Goal: Transaction & Acquisition: Purchase product/service

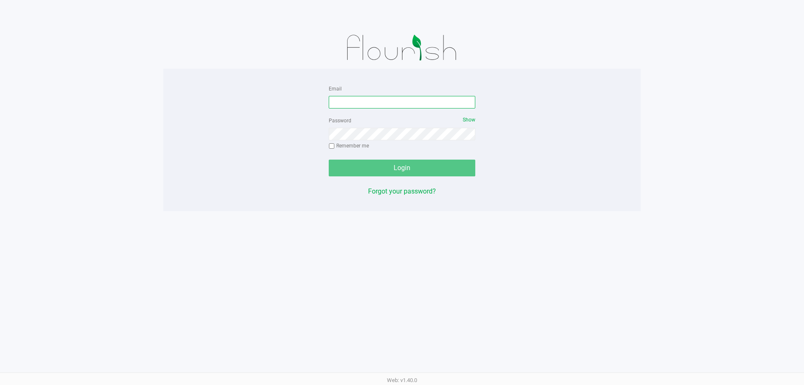
click at [358, 100] on input "Email" at bounding box center [402, 102] width 147 height 13
type input "[EMAIL_ADDRESS][DOMAIN_NAME]"
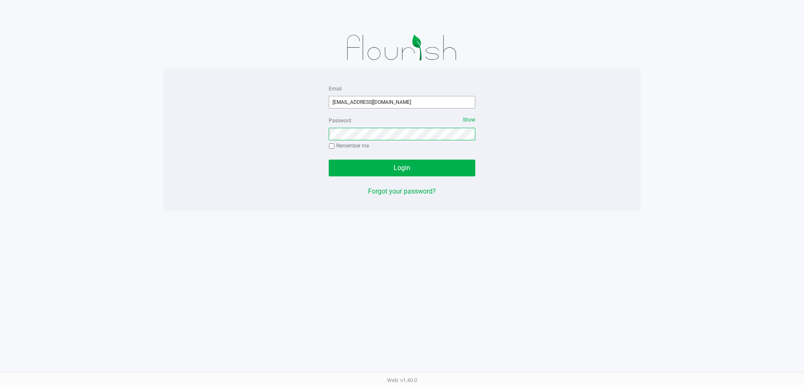
click at [329, 159] on button "Login" at bounding box center [402, 167] width 147 height 17
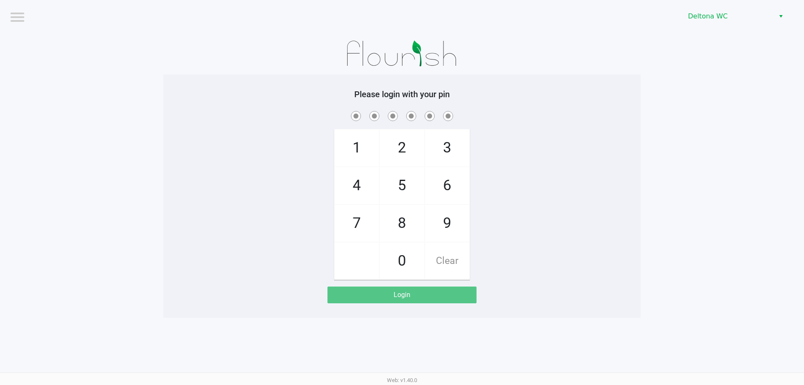
click at [484, 137] on div "1 4 7 2 5 8 0 3 6 9 Clear" at bounding box center [401, 194] width 477 height 170
checkbox input "true"
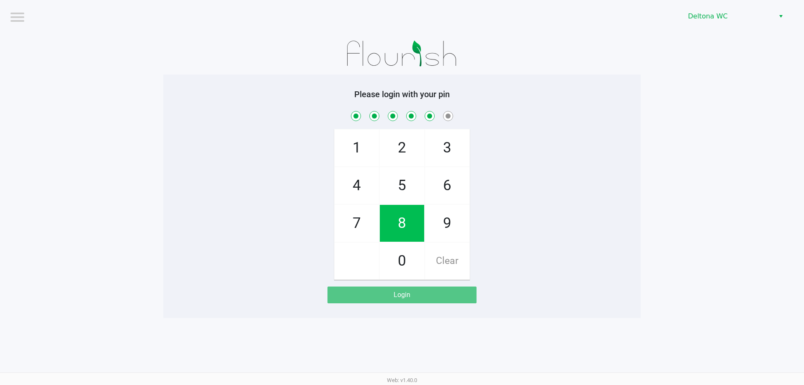
checkbox input "true"
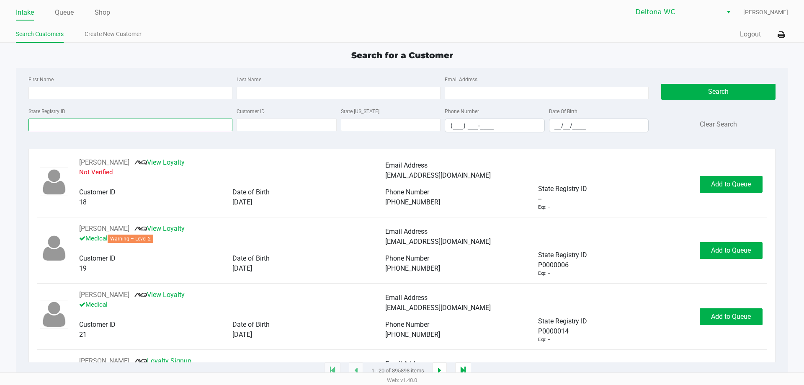
click at [100, 120] on input "State Registry ID" at bounding box center [130, 124] width 204 height 13
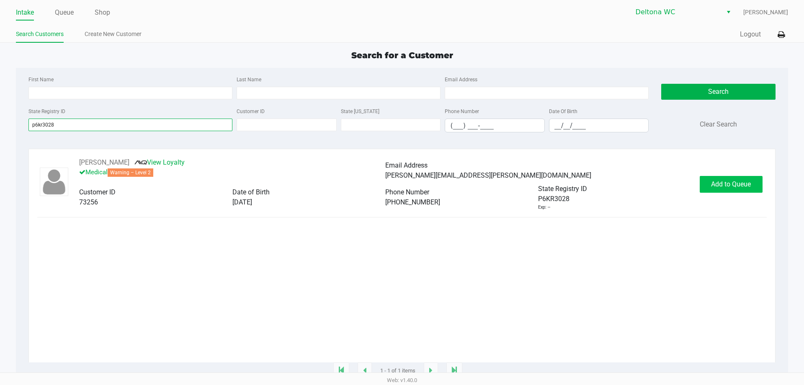
type input "p6kr3028"
click at [725, 179] on button "Add to Queue" at bounding box center [730, 184] width 63 height 17
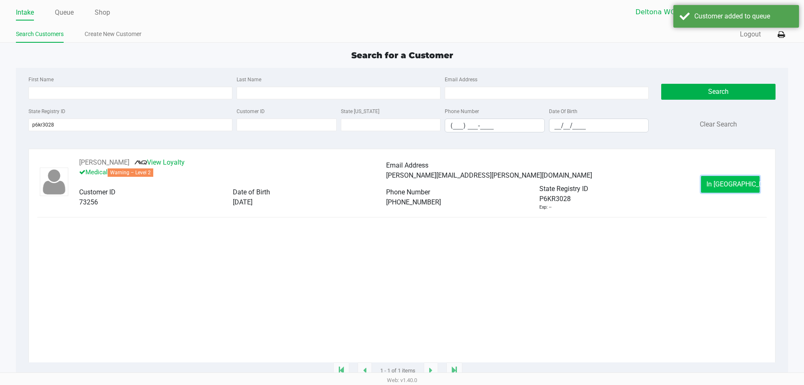
click at [750, 190] on button "In [GEOGRAPHIC_DATA]" at bounding box center [730, 184] width 59 height 17
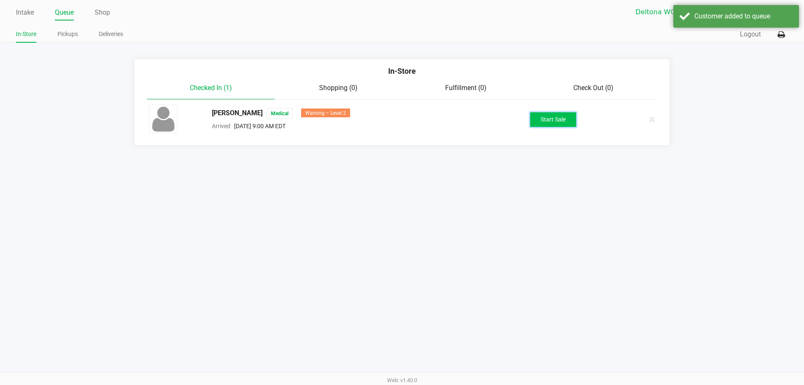
click at [539, 116] on button "Start Sale" at bounding box center [553, 119] width 46 height 15
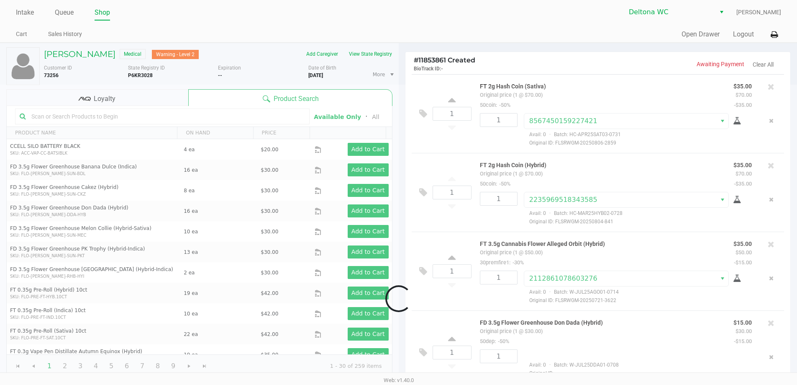
scroll to position [13, 0]
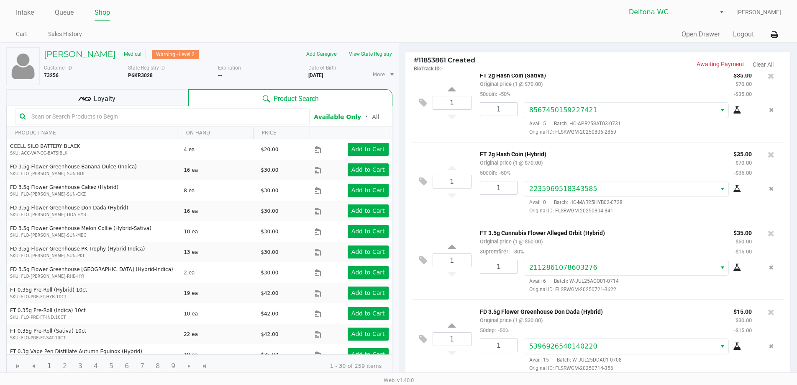
click at [96, 83] on div "Customer ID 73256" at bounding box center [83, 74] width 90 height 21
click at [100, 95] on span "Loyalty" at bounding box center [105, 99] width 22 height 10
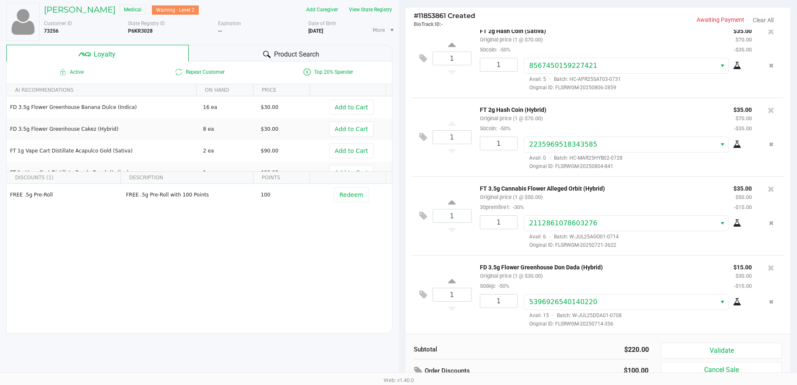
scroll to position [96, 0]
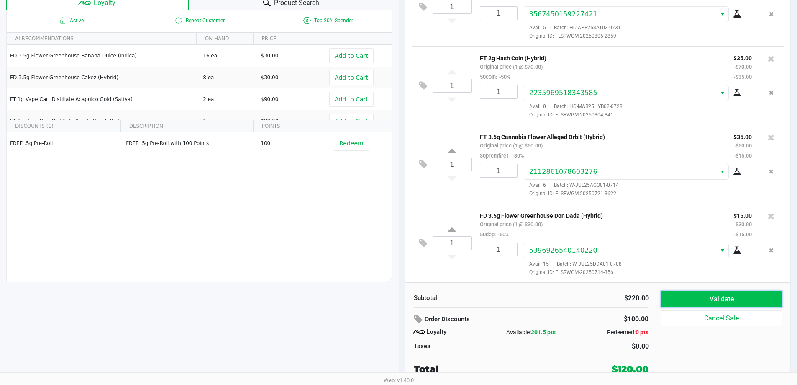
click at [694, 296] on button "Validate" at bounding box center [721, 299] width 121 height 16
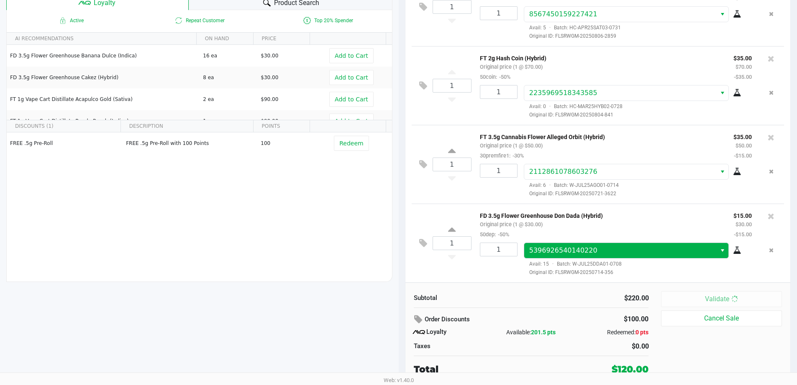
scroll to position [0, 0]
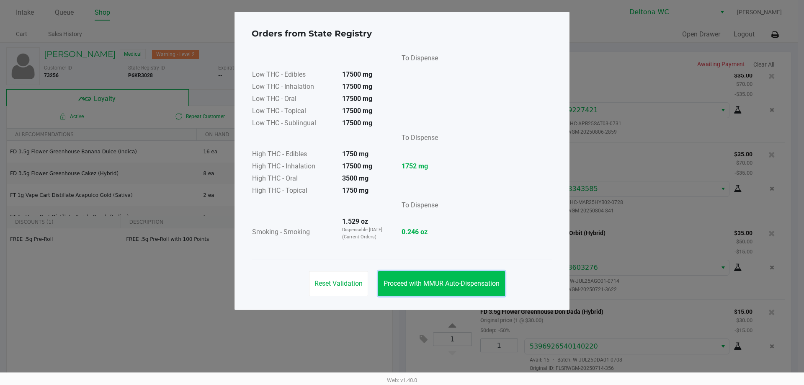
click at [428, 275] on button "Proceed with MMUR Auto-Dispensation" at bounding box center [441, 283] width 127 height 25
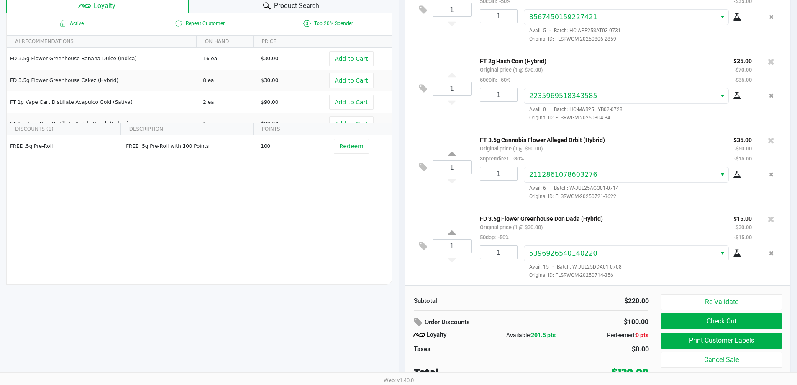
scroll to position [96, 0]
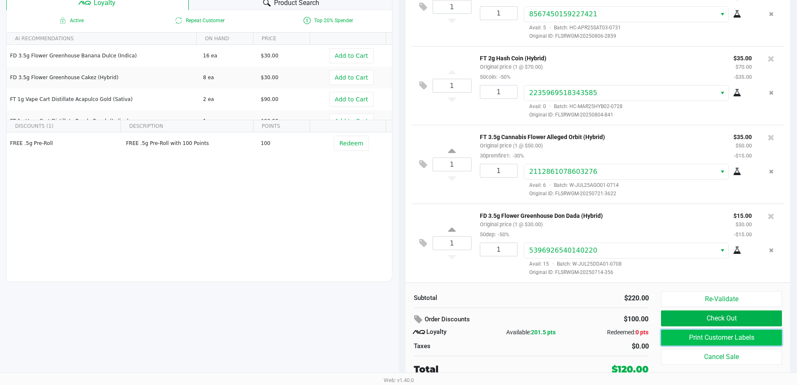
click at [711, 337] on button "Print Customer Labels" at bounding box center [721, 337] width 121 height 16
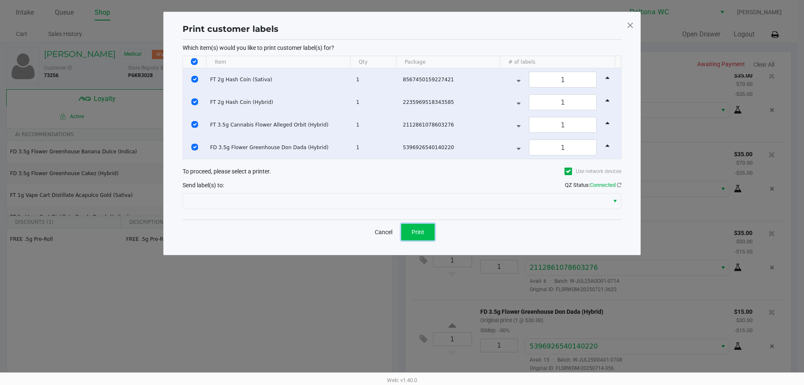
click at [423, 226] on button "Print" at bounding box center [417, 232] width 33 height 17
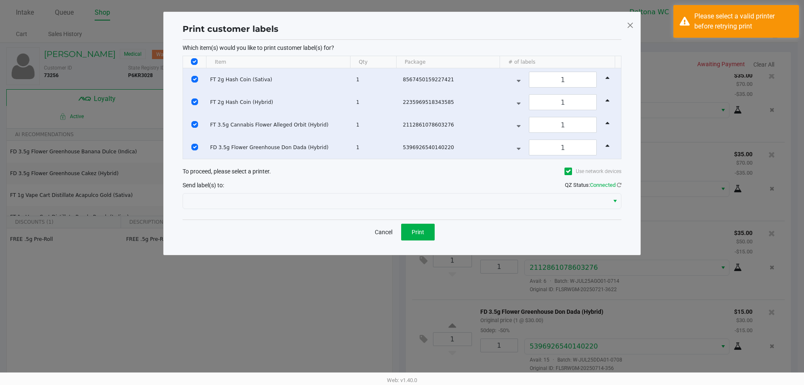
click at [631, 30] on span at bounding box center [630, 24] width 8 height 13
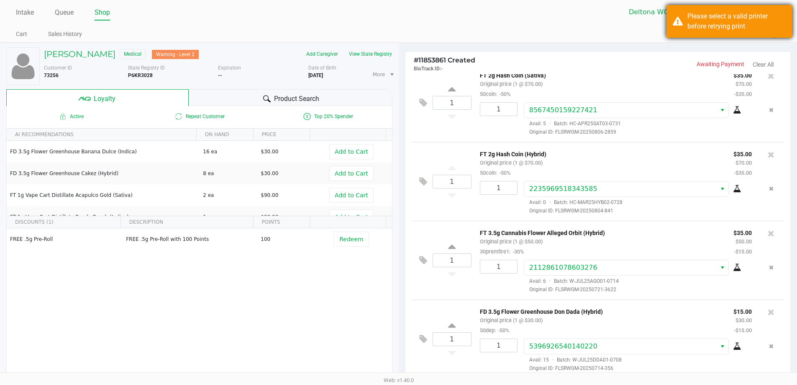
click at [786, 16] on div "Please select a valid printer before retrying print" at bounding box center [737, 21] width 98 height 20
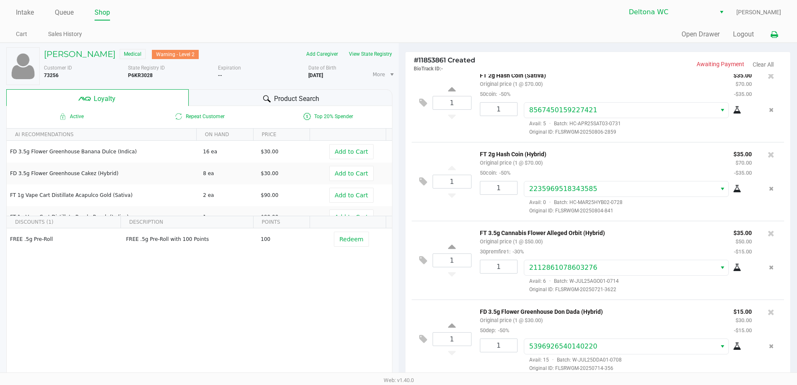
click at [777, 34] on icon at bounding box center [774, 35] width 7 height 6
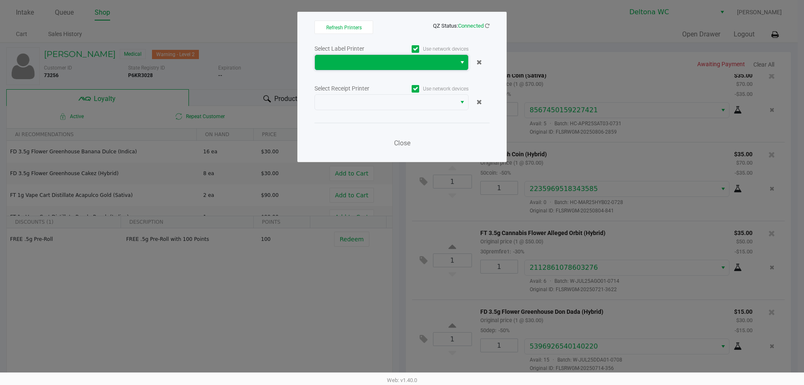
click at [429, 59] on span at bounding box center [385, 62] width 131 height 10
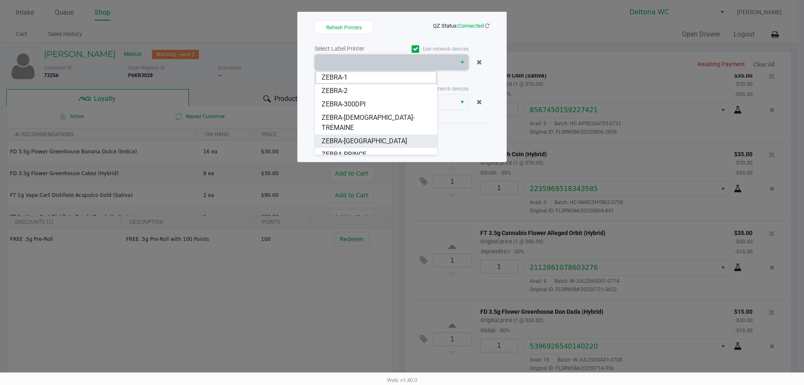
click at [372, 136] on span "ZEBRA-[GEOGRAPHIC_DATA]" at bounding box center [363, 141] width 85 height 10
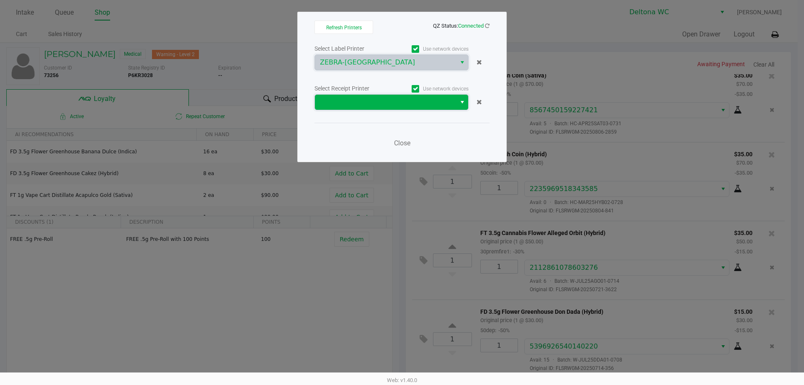
click at [387, 107] on span at bounding box center [385, 102] width 131 height 10
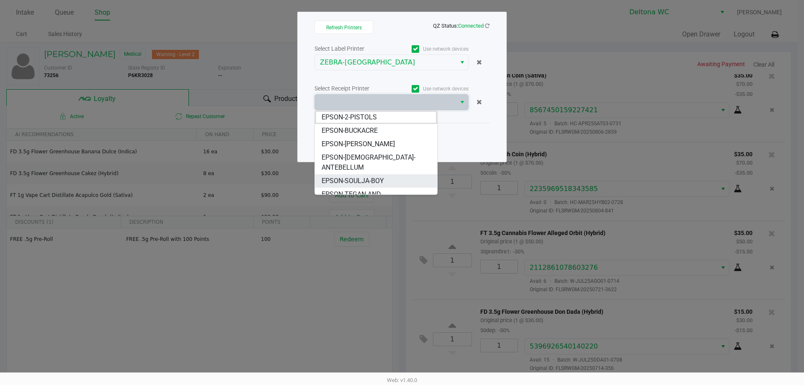
click at [373, 176] on span "EPSON-SOULJA-BOY" at bounding box center [352, 181] width 62 height 10
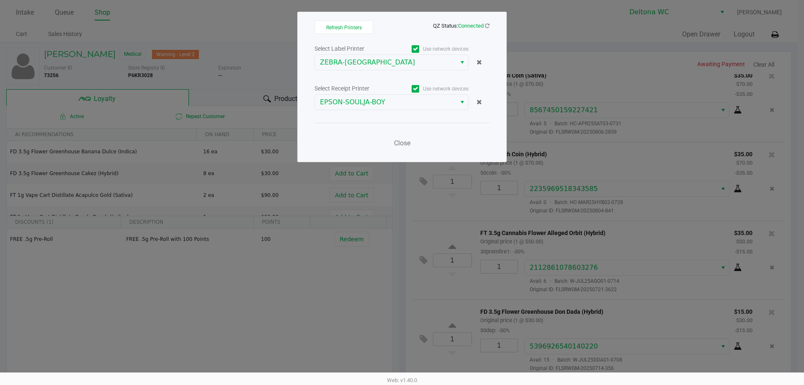
click at [388, 144] on div "Close" at bounding box center [401, 138] width 175 height 31
click at [394, 143] on span "Close" at bounding box center [402, 143] width 16 height 8
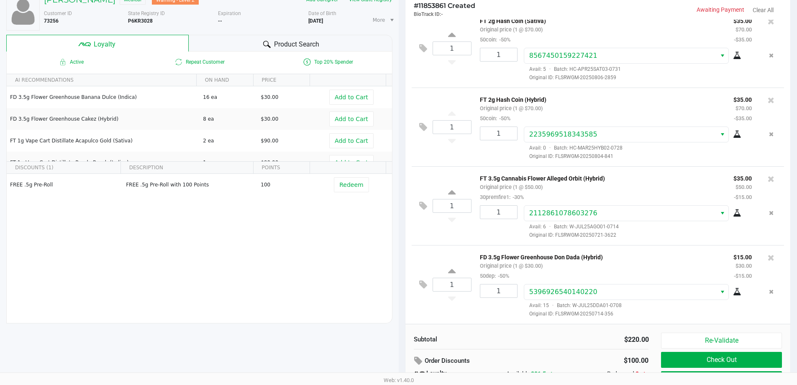
scroll to position [96, 0]
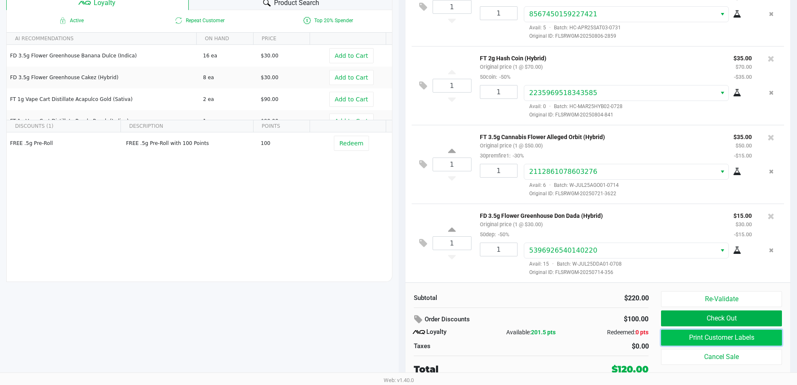
click at [766, 337] on button "Print Customer Labels" at bounding box center [721, 337] width 121 height 16
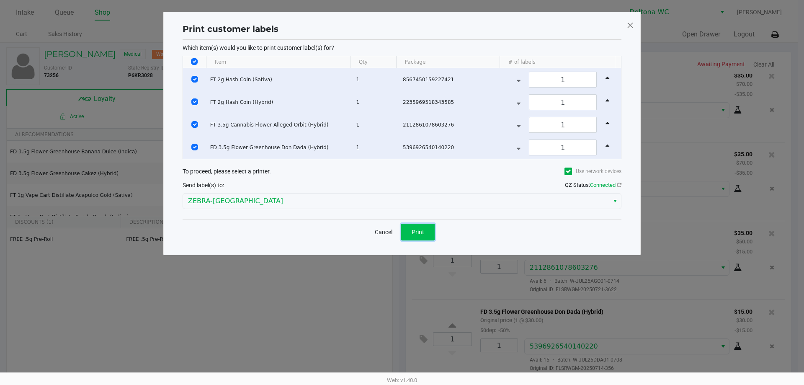
click at [416, 229] on span "Print" at bounding box center [417, 232] width 13 height 7
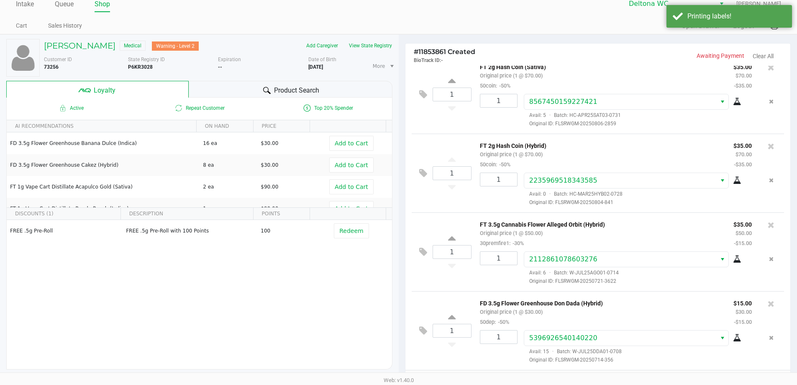
scroll to position [96, 0]
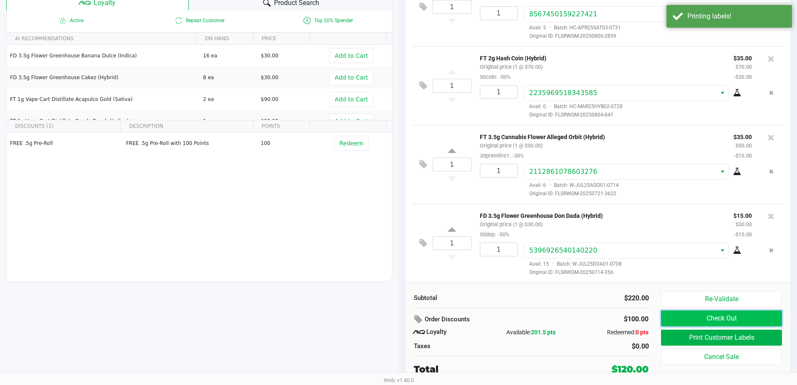
click at [740, 315] on button "Check Out" at bounding box center [721, 318] width 121 height 16
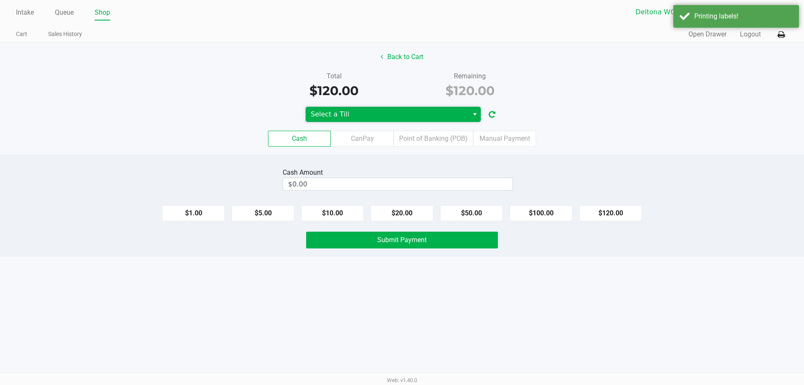
click at [397, 119] on span "Select a Till" at bounding box center [387, 114] width 163 height 15
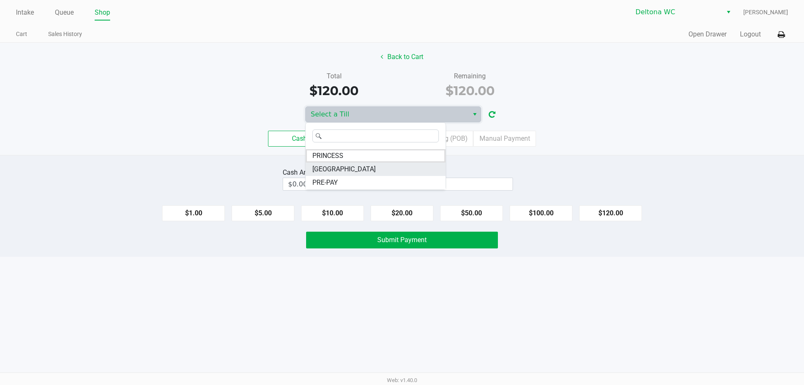
click at [326, 169] on span "[GEOGRAPHIC_DATA]" at bounding box center [343, 169] width 63 height 10
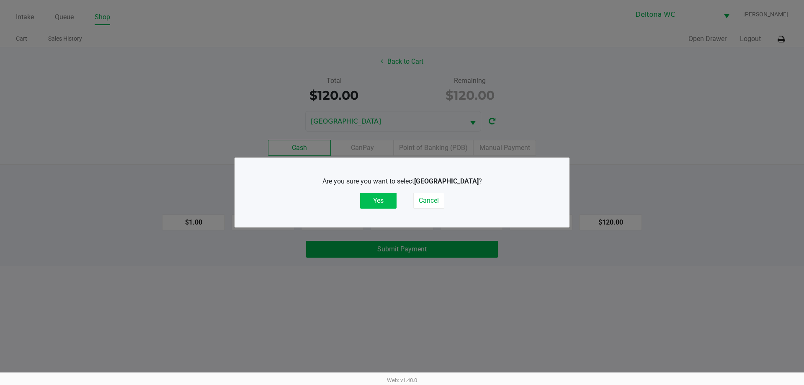
click at [388, 205] on button "Yes" at bounding box center [378, 201] width 36 height 16
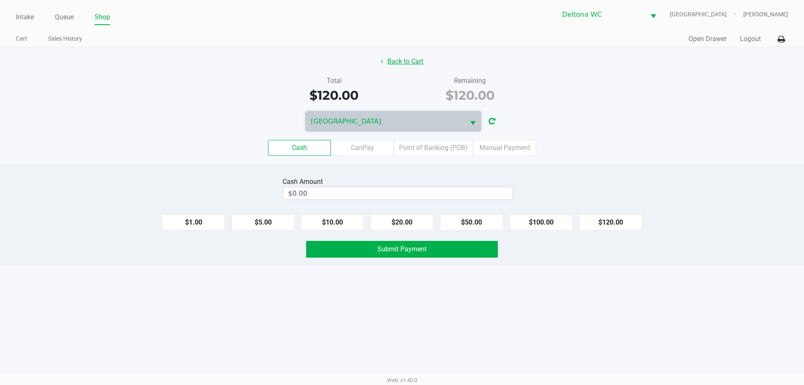
click at [401, 58] on button "Back to Cart" at bounding box center [402, 62] width 54 height 16
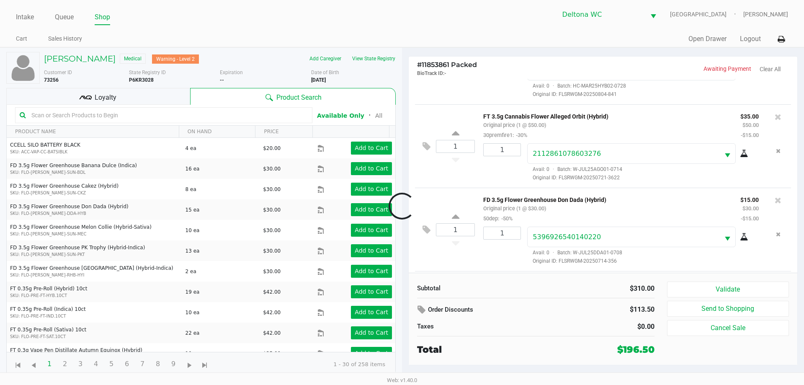
scroll to position [225, 0]
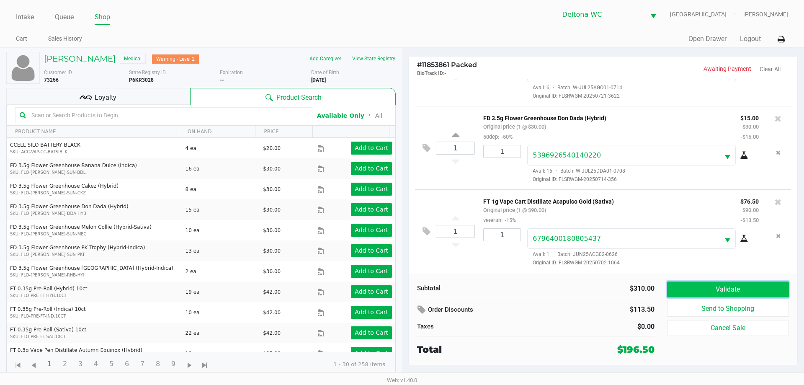
click at [762, 293] on button "Validate" at bounding box center [728, 289] width 122 height 16
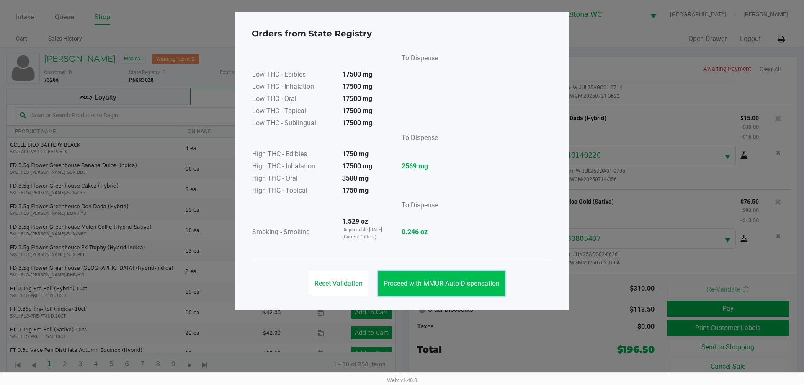
click at [466, 285] on span "Proceed with MMUR Auto-Dispensation" at bounding box center [441, 283] width 116 height 8
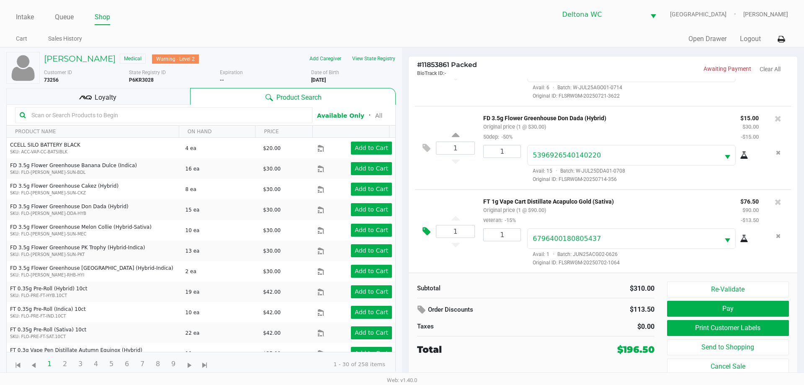
click at [425, 237] on button at bounding box center [428, 231] width 15 height 20
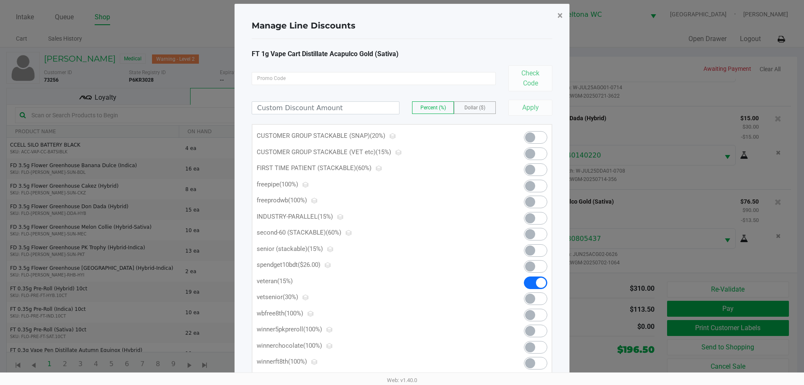
scroll to position [0, 0]
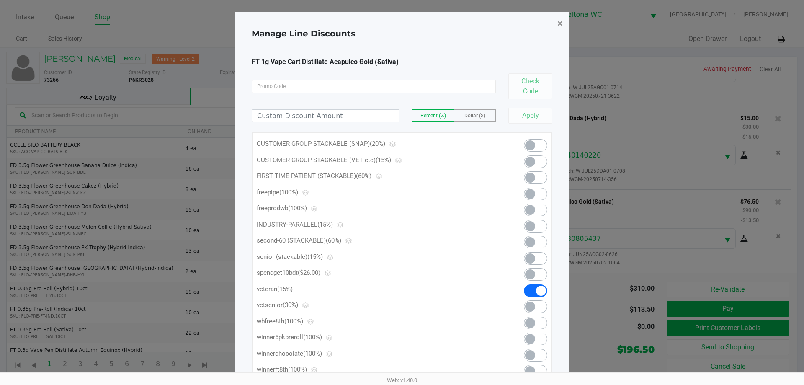
click at [557, 26] on span "×" at bounding box center [559, 24] width 5 height 12
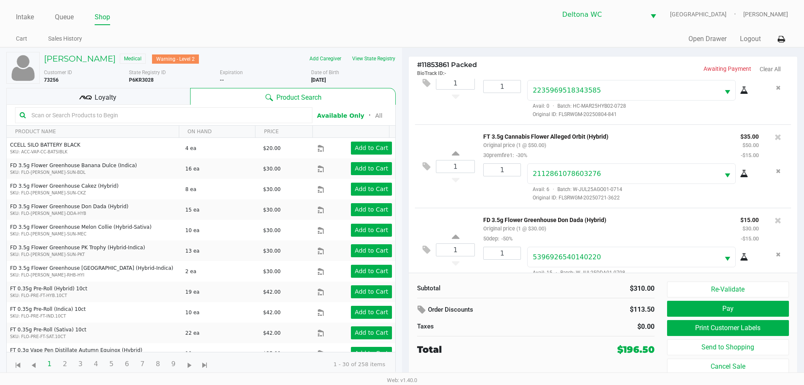
scroll to position [225, 0]
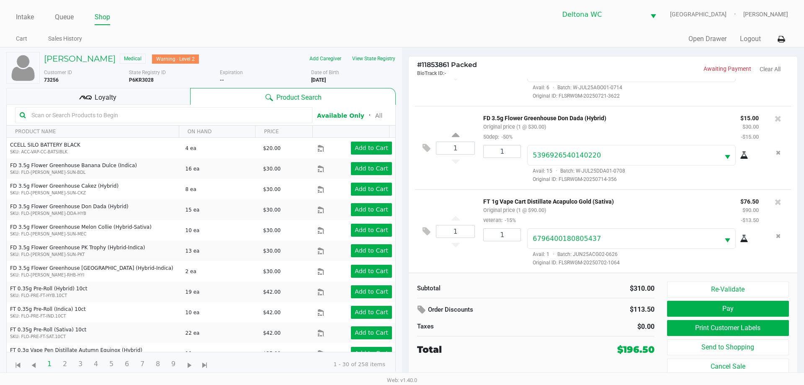
click at [443, 225] on kendo-numerictextbox "1" at bounding box center [455, 231] width 39 height 13
click at [424, 230] on icon at bounding box center [426, 231] width 8 height 10
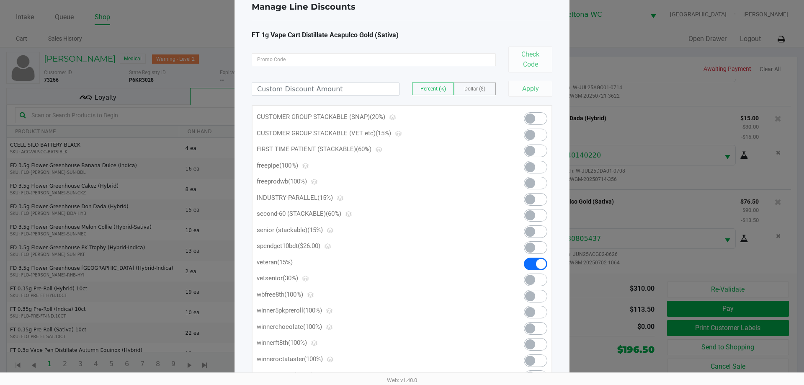
scroll to position [42, 0]
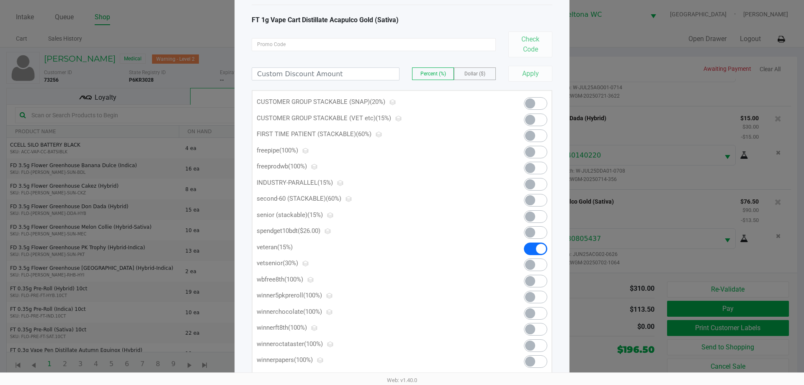
click at [532, 232] on span at bounding box center [530, 232] width 10 height 10
click at [541, 203] on span at bounding box center [535, 200] width 23 height 13
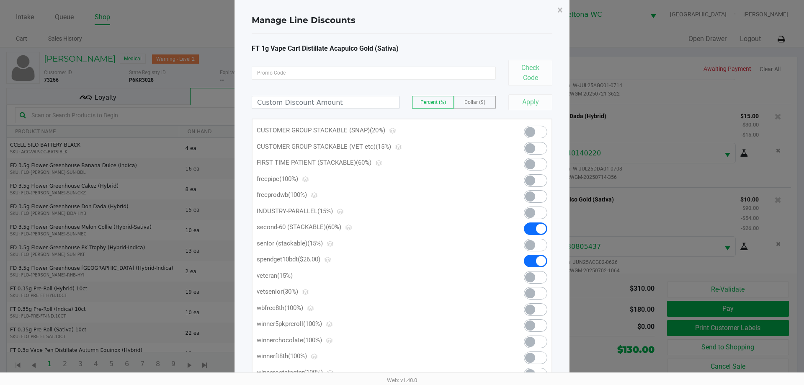
scroll to position [0, 0]
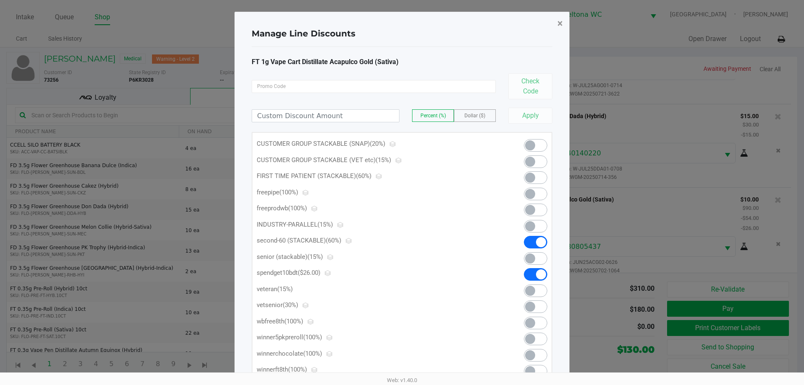
click at [563, 27] on button "×" at bounding box center [559, 23] width 19 height 23
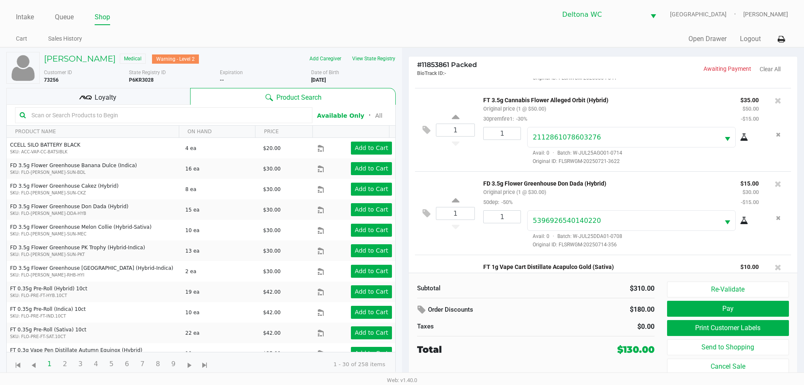
scroll to position [209, 0]
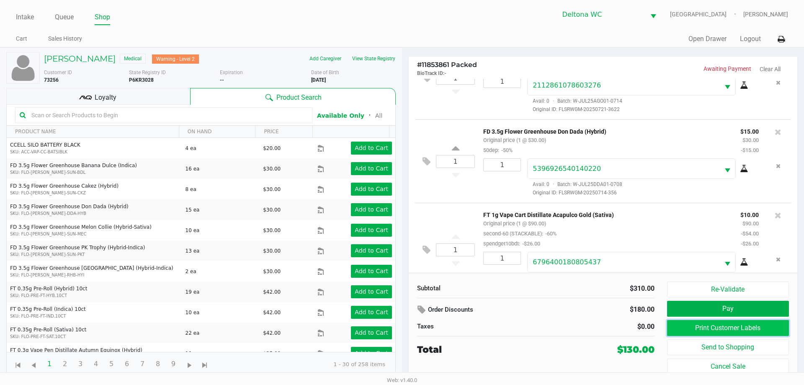
click at [714, 329] on button "Print Customer Labels" at bounding box center [728, 328] width 122 height 16
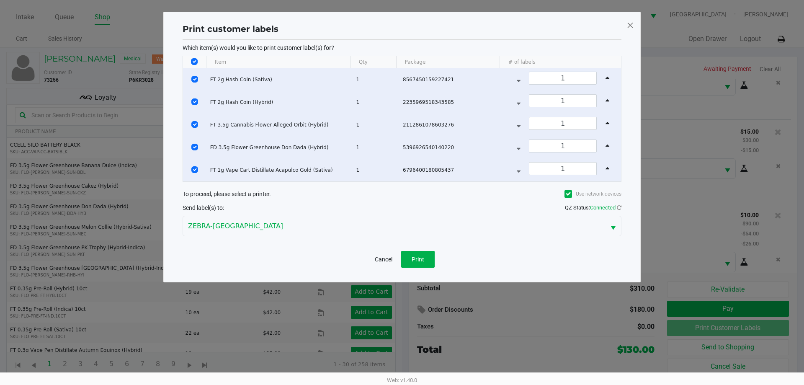
click at [195, 62] on input "Select All Rows" at bounding box center [194, 61] width 7 height 7
checkbox input "false"
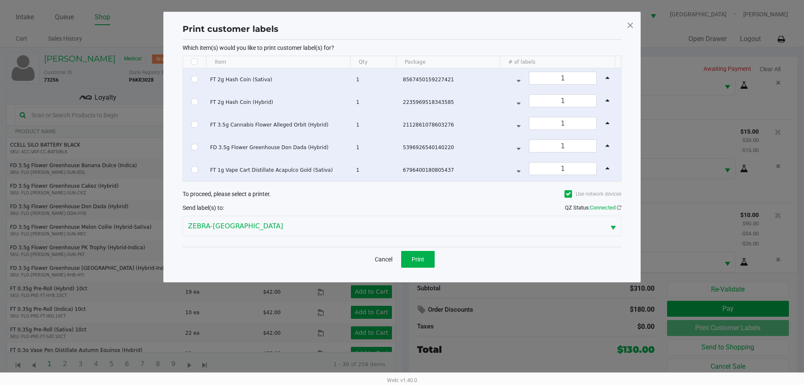
checkbox input "false"
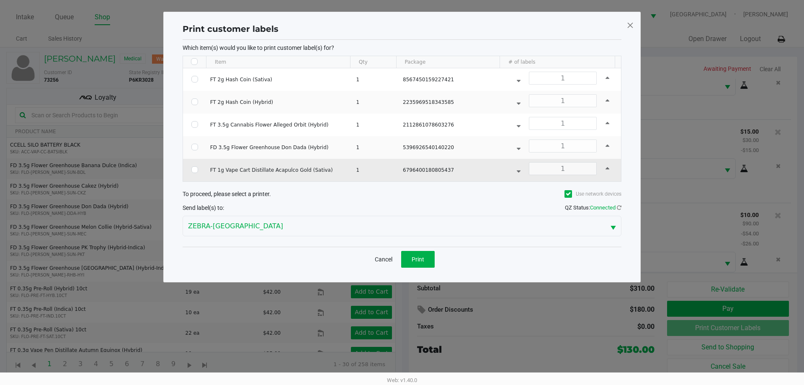
click at [195, 173] on td "Data table" at bounding box center [194, 170] width 23 height 23
click at [195, 170] on input "Select Row" at bounding box center [194, 169] width 7 height 7
checkbox input "true"
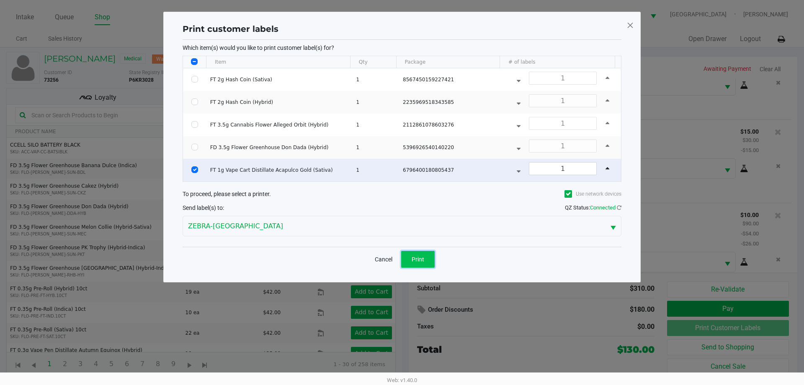
click at [428, 254] on button "Print" at bounding box center [417, 259] width 33 height 17
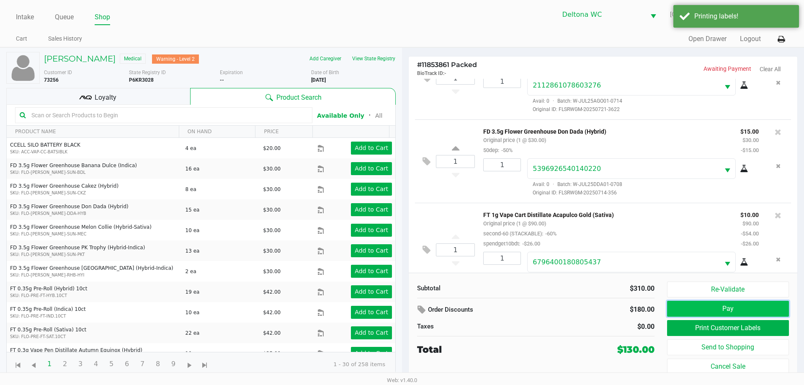
click at [687, 314] on button "Pay" at bounding box center [728, 309] width 122 height 16
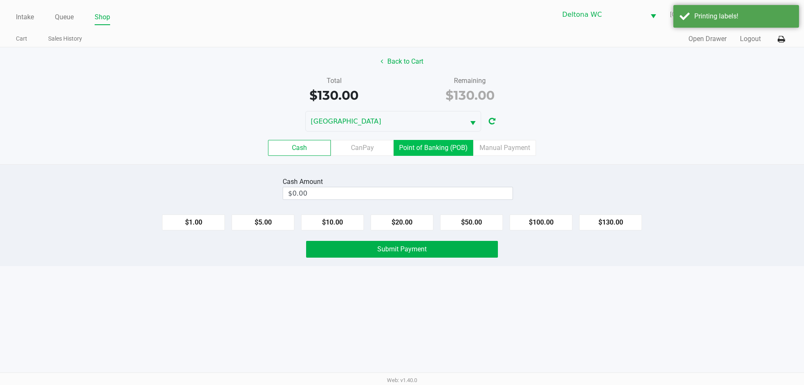
click at [421, 149] on label "Point of Banking (POB)" at bounding box center [433, 148] width 80 height 16
click at [0, 0] on 7 "Point of Banking (POB)" at bounding box center [0, 0] width 0 height 0
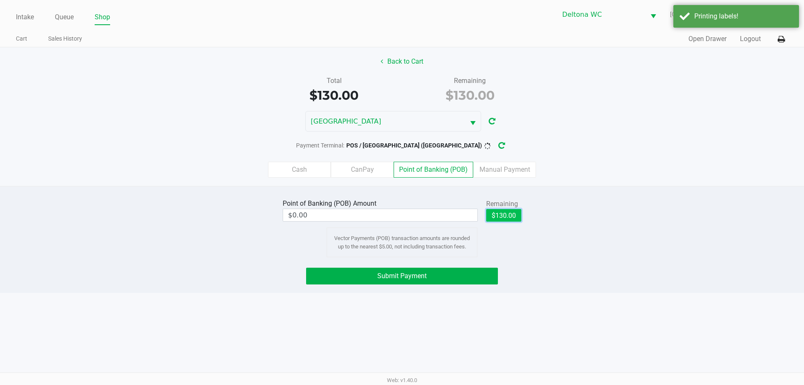
click at [493, 219] on button "$130.00" at bounding box center [503, 215] width 35 height 13
type input "$130.00"
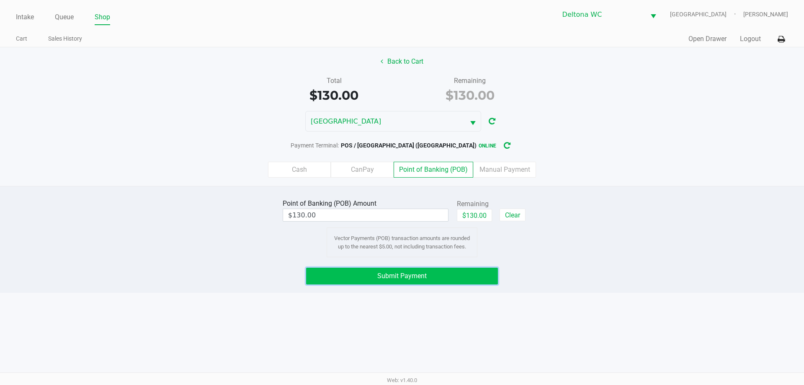
click at [443, 272] on button "Submit Payment" at bounding box center [402, 275] width 192 height 17
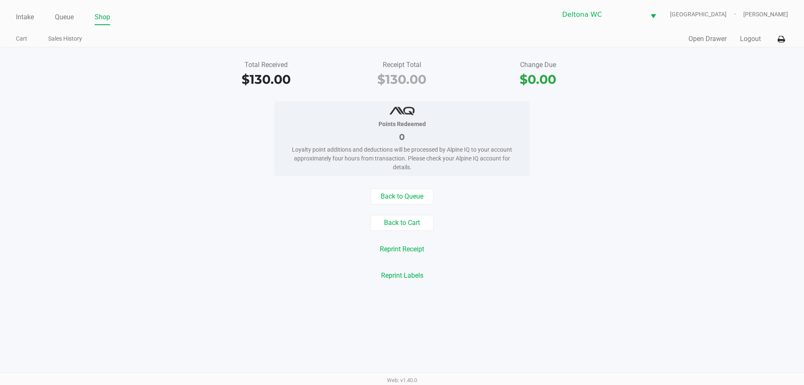
click at [752, 39] on button "Logout" at bounding box center [750, 39] width 21 height 10
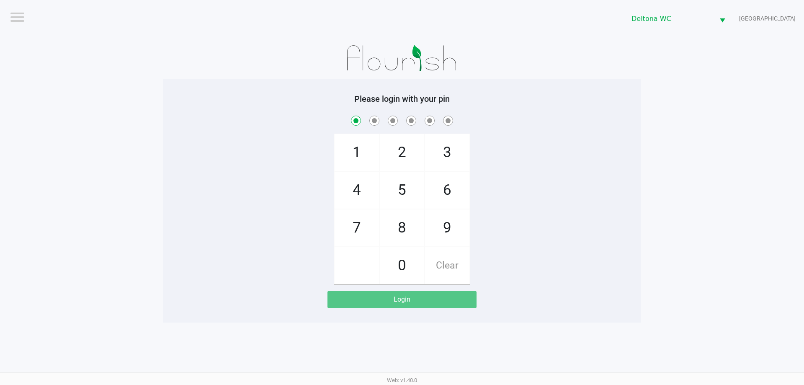
checkbox input "true"
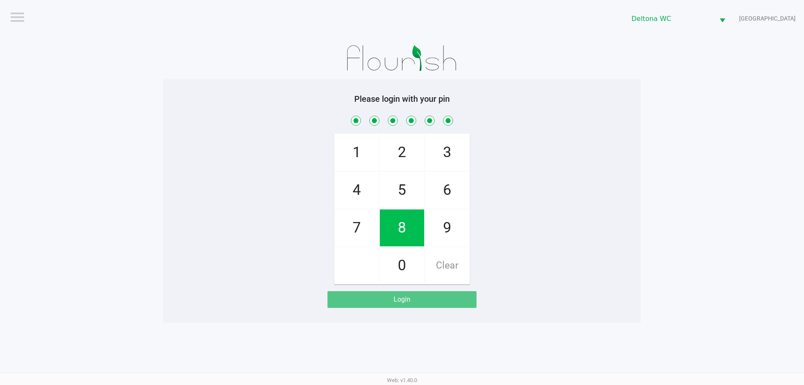
checkbox input "true"
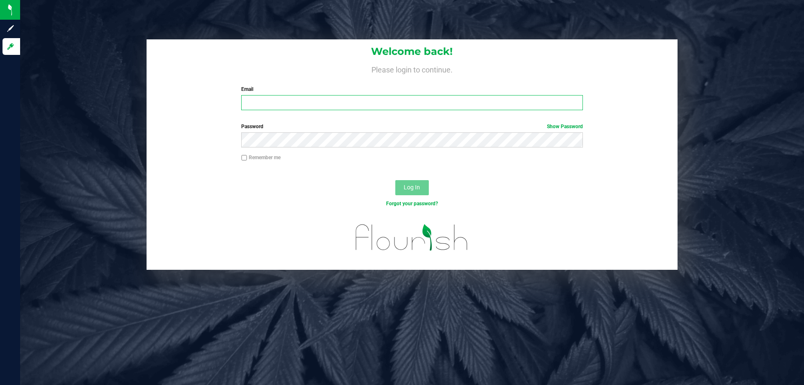
click at [253, 102] on input "Email" at bounding box center [411, 102] width 341 height 15
type input "[EMAIL_ADDRESS][DOMAIN_NAME]"
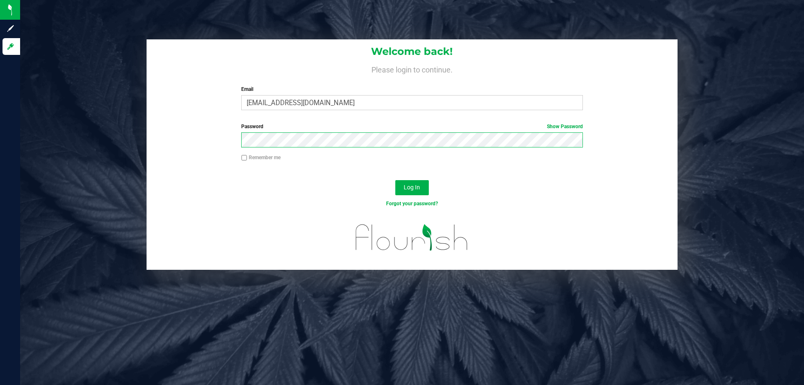
click at [395, 180] on button "Log In" at bounding box center [411, 187] width 33 height 15
